Goal: Task Accomplishment & Management: Manage account settings

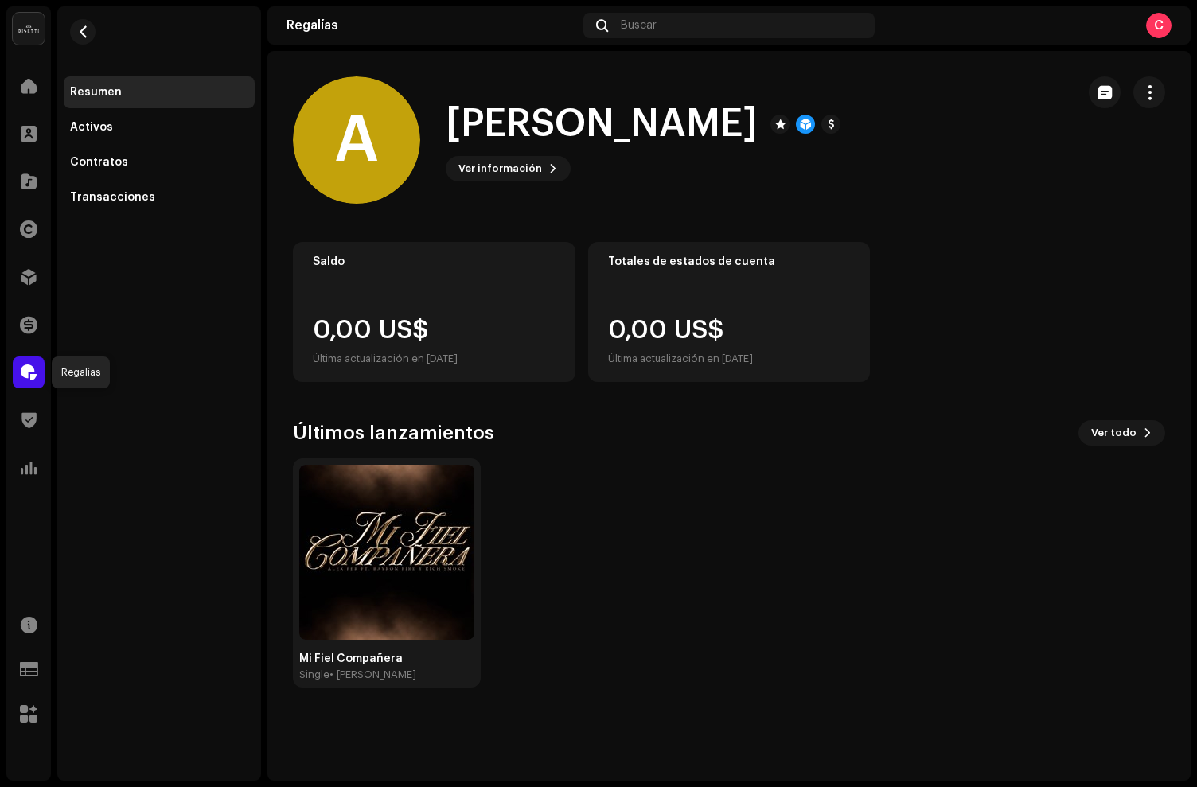
click at [40, 372] on div at bounding box center [29, 373] width 32 height 32
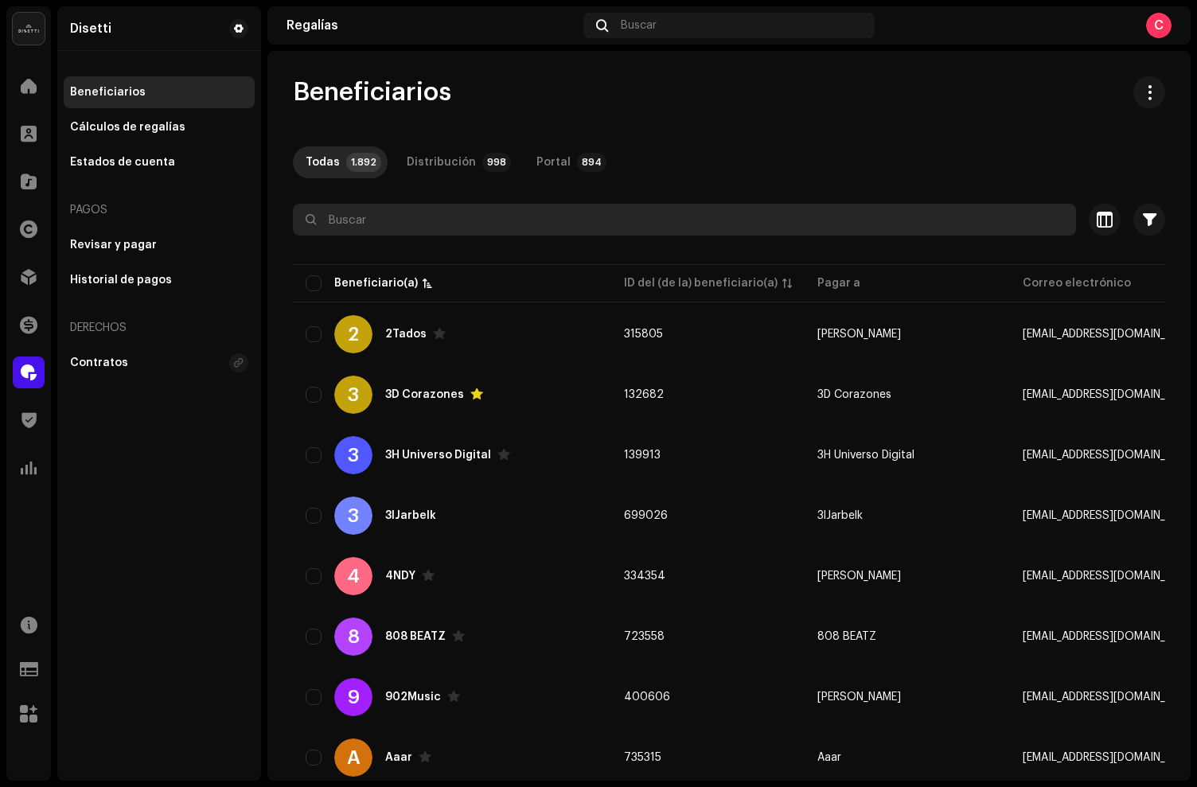
click at [361, 217] on input "text" at bounding box center [684, 220] width 783 height 32
type input "[PERSON_NAME]"
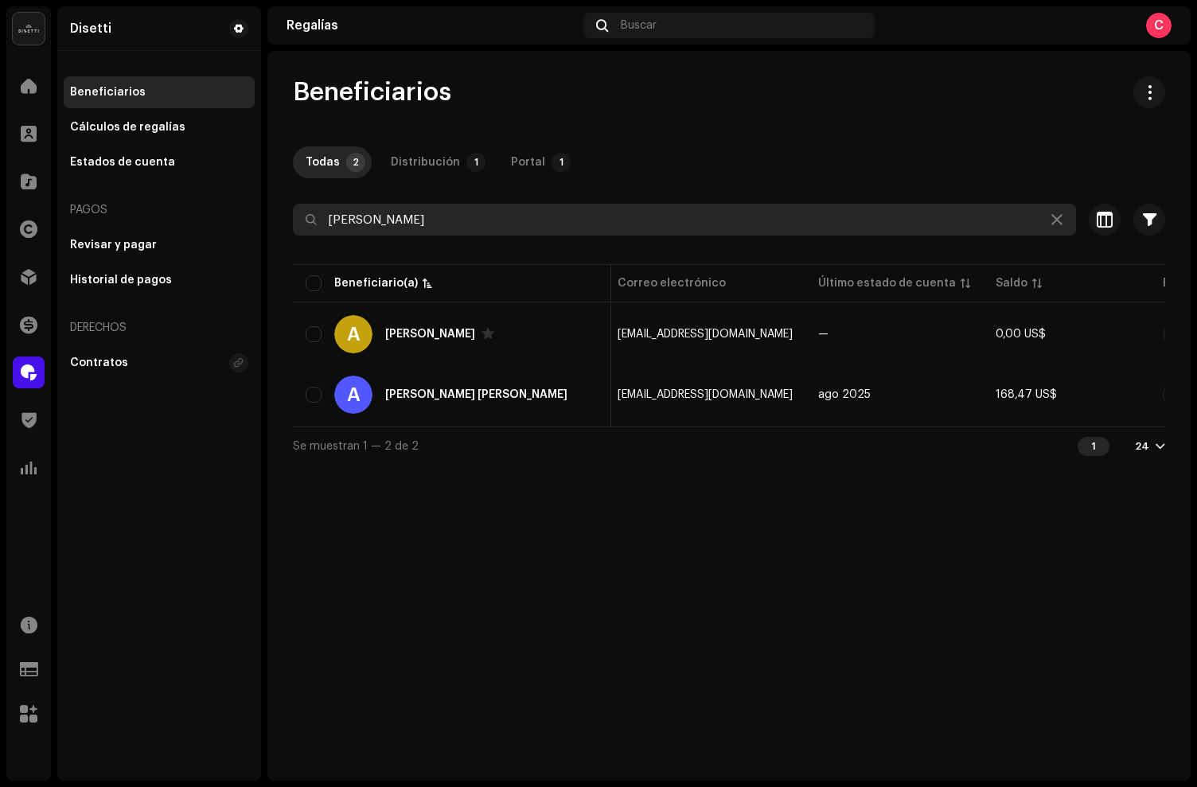
scroll to position [0, 518]
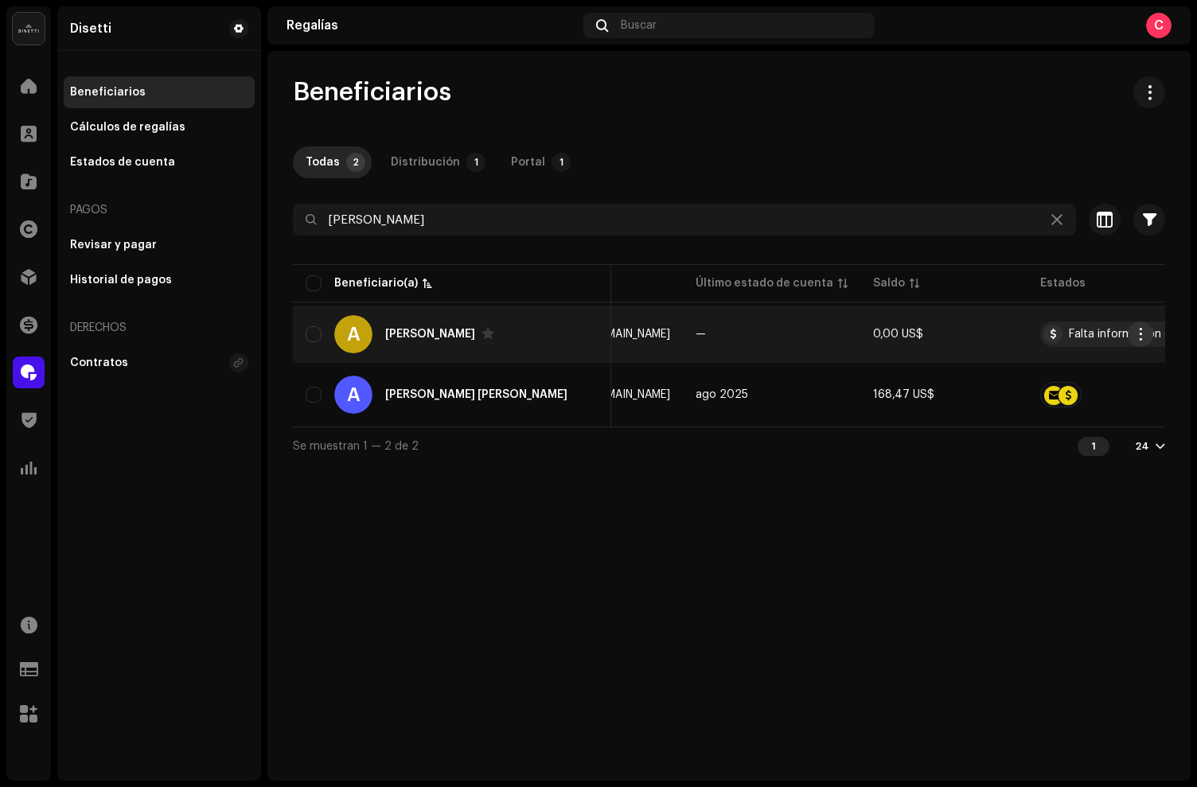
click at [1143, 337] on span "button" at bounding box center [1140, 334] width 12 height 13
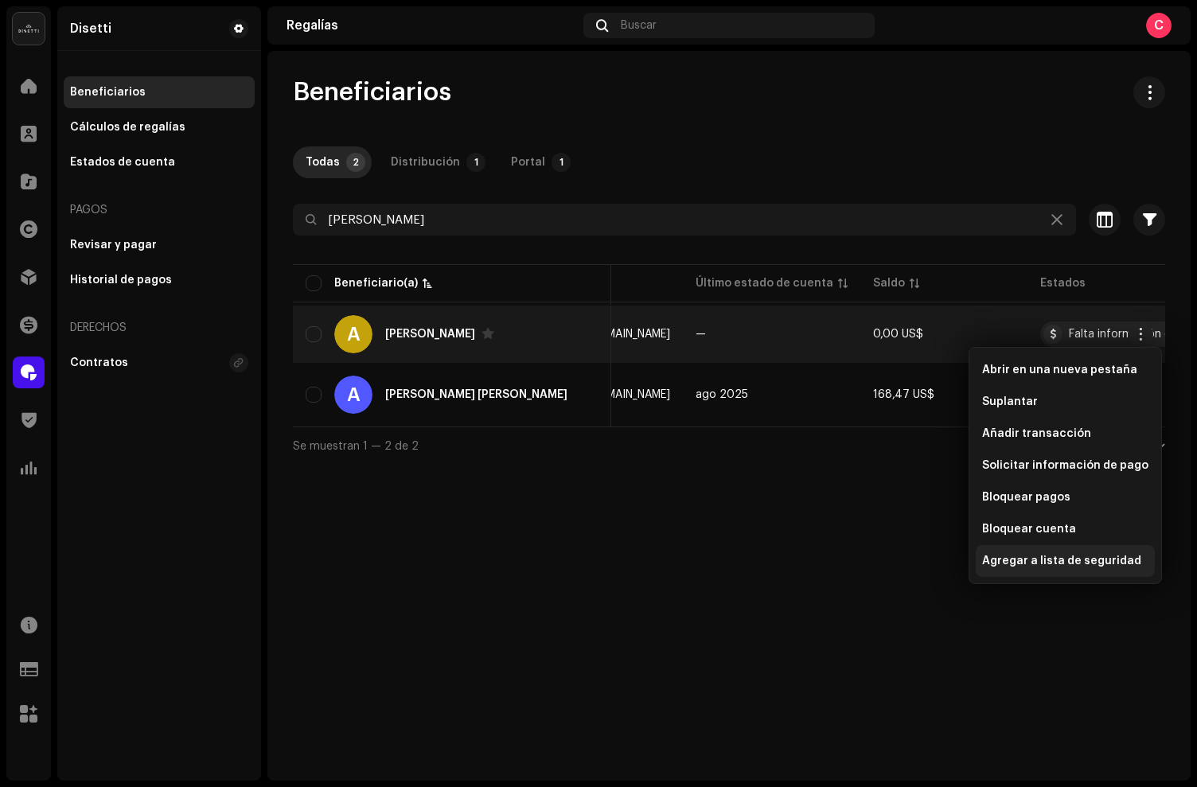
click at [1028, 551] on div "Agregar a lista de seguridad" at bounding box center [1065, 561] width 179 height 32
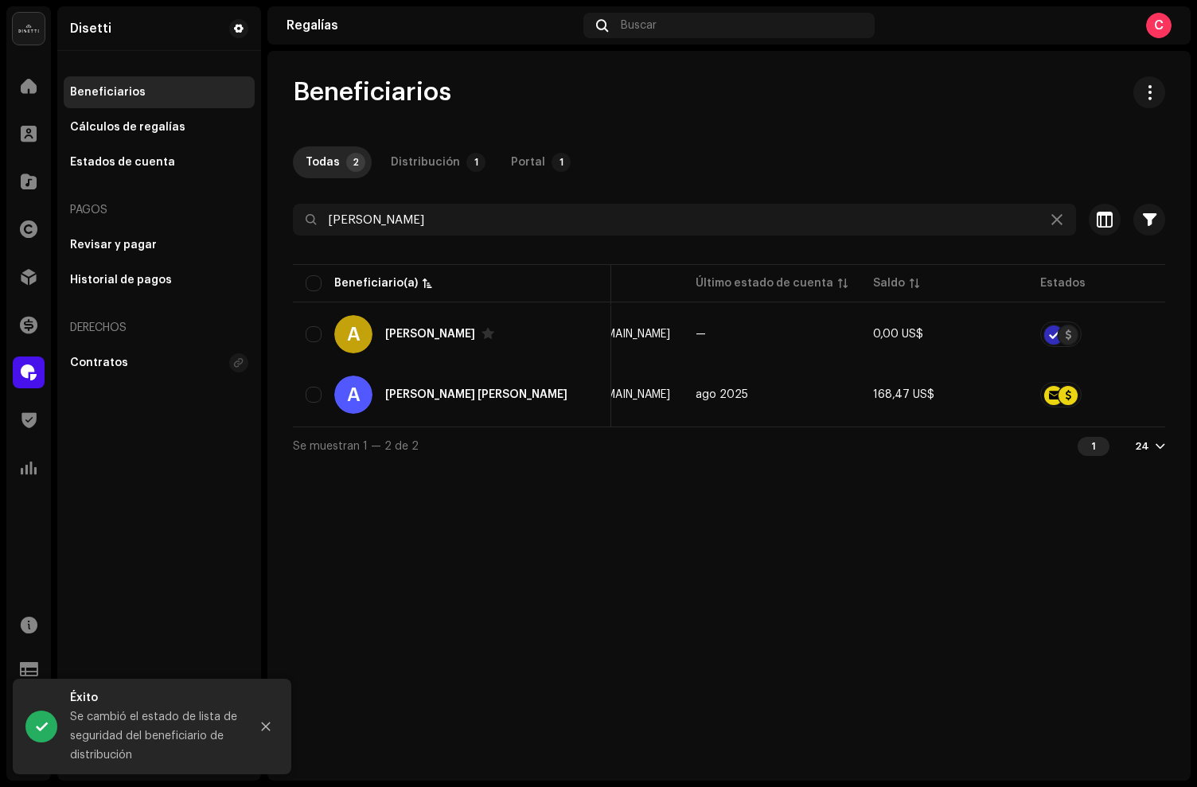
scroll to position [0, 482]
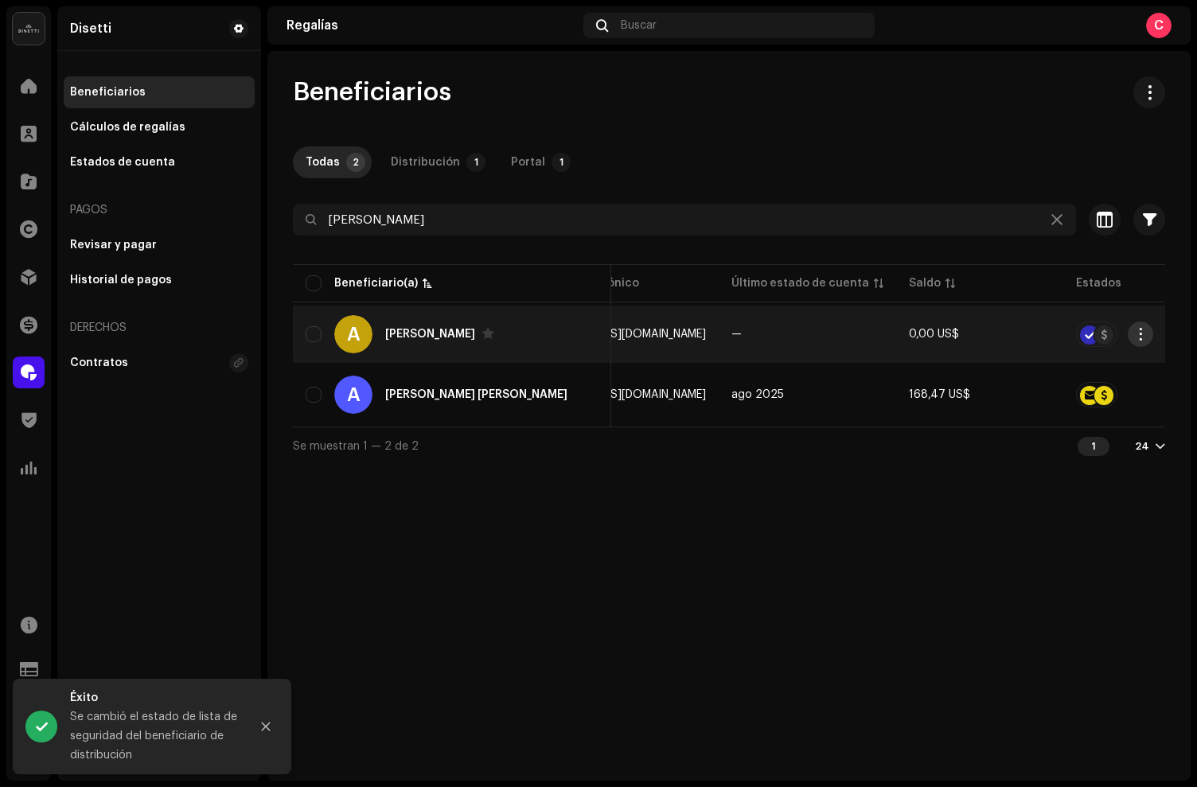
click at [1136, 336] on span "button" at bounding box center [1140, 334] width 12 height 13
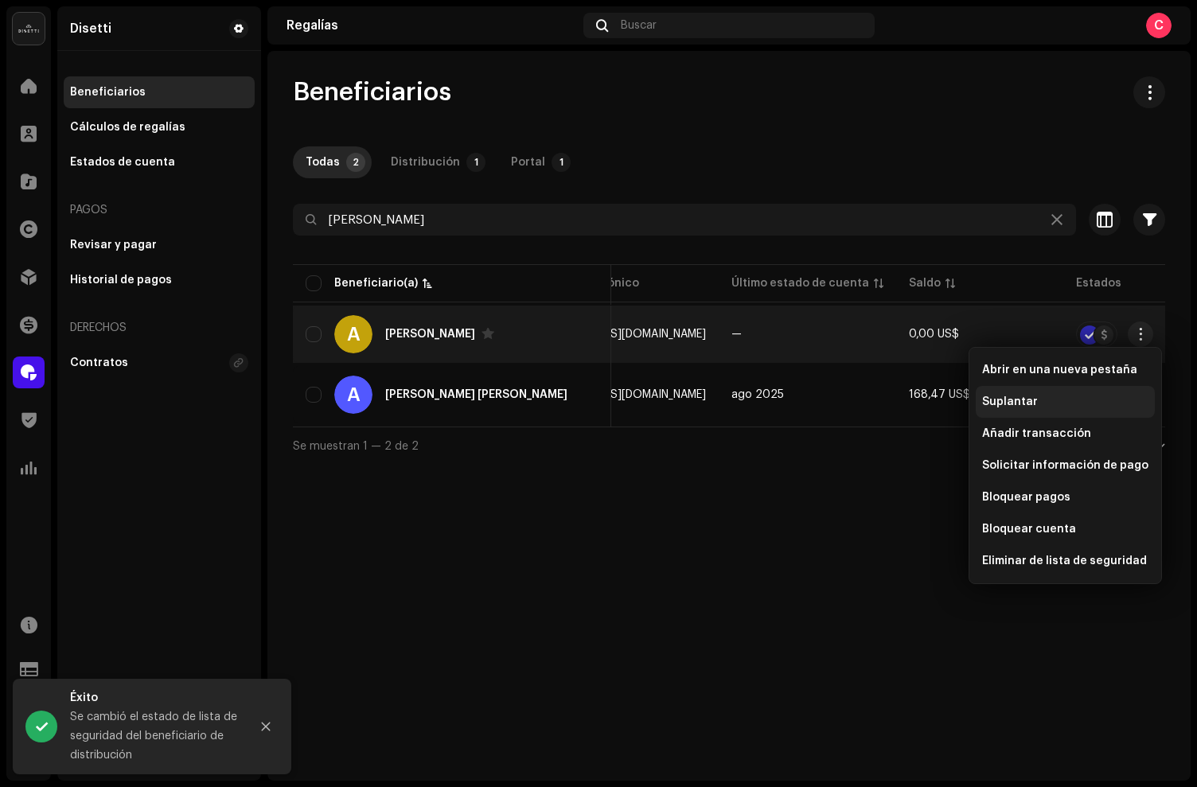
click at [1025, 397] on span "Suplantar" at bounding box center [1010, 402] width 56 height 13
